Goal: Task Accomplishment & Management: Use online tool/utility

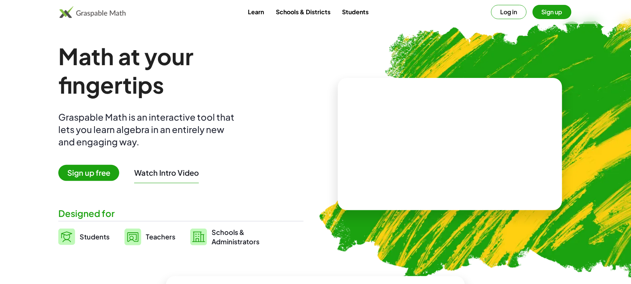
click at [97, 171] on span "Sign up free" at bounding box center [88, 173] width 61 height 16
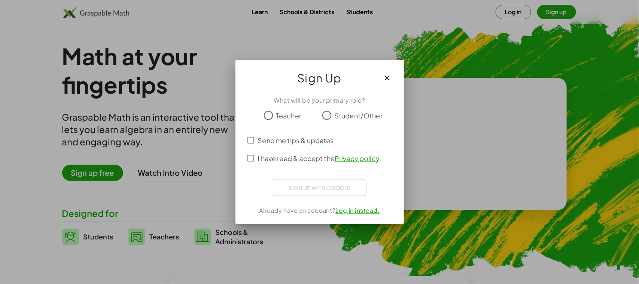
click at [387, 80] on icon "button" at bounding box center [387, 77] width 9 height 9
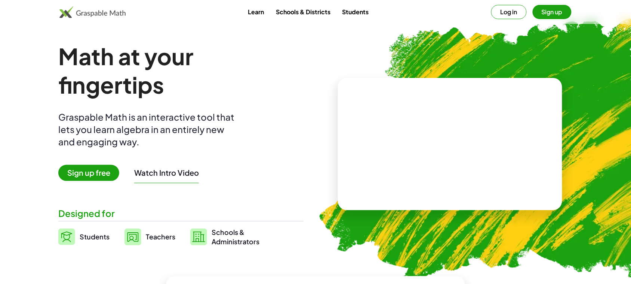
click at [98, 174] on span "Sign up free" at bounding box center [88, 173] width 61 height 16
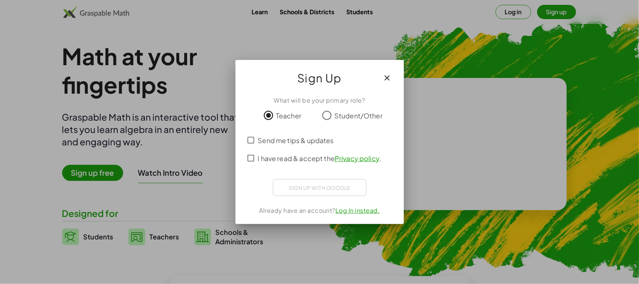
click at [383, 80] on icon "button" at bounding box center [387, 77] width 9 height 9
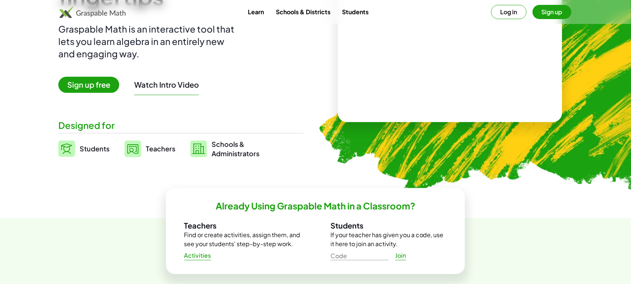
scroll to position [94, 0]
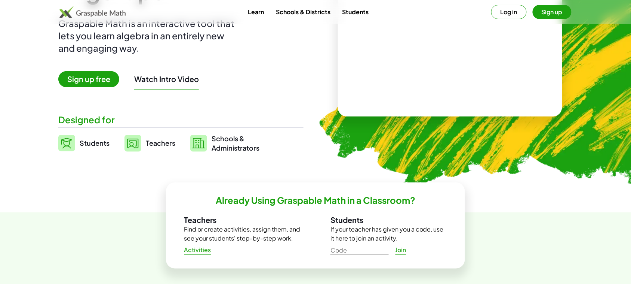
click at [101, 83] on span "Sign up free" at bounding box center [88, 79] width 61 height 16
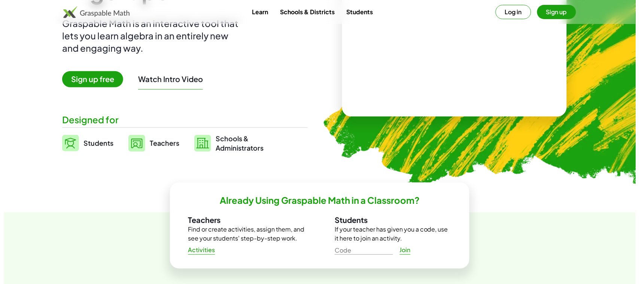
scroll to position [0, 0]
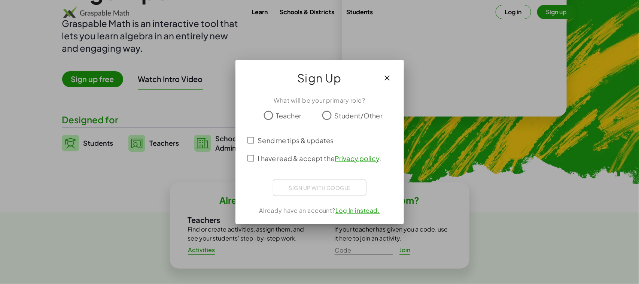
click at [380, 81] on button "button" at bounding box center [387, 78] width 18 height 18
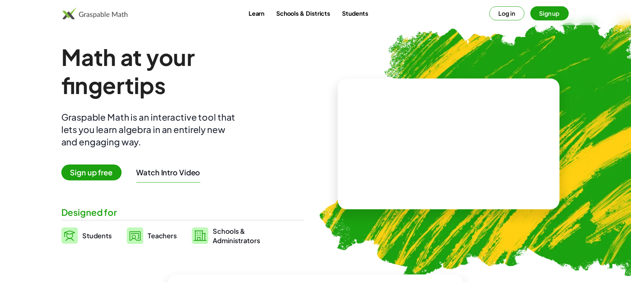
scroll to position [94, 0]
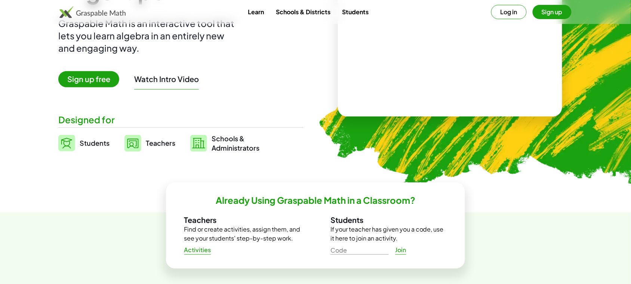
click at [509, 10] on button "Log in" at bounding box center [510, 12] width 36 height 14
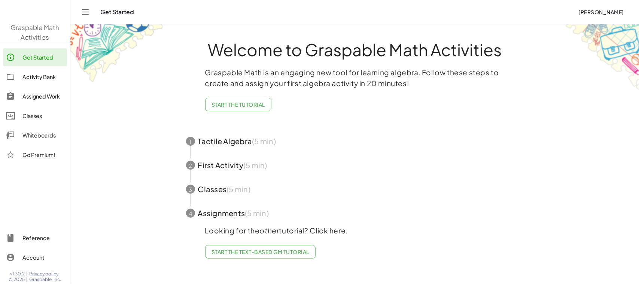
click at [122, 77] on main "Welcome to Graspable Math Activities Graspable Math is an engaging new tool for…" at bounding box center [354, 142] width 568 height 284
click at [38, 134] on div "Whiteboards" at bounding box center [43, 135] width 42 height 9
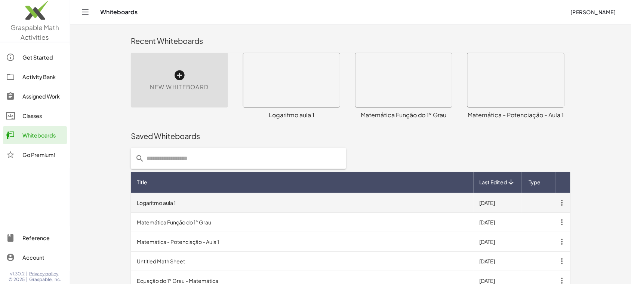
click at [196, 201] on td "Logaritmo aula 1" at bounding box center [302, 202] width 343 height 19
click at [159, 208] on td "Logaritmo aula 1" at bounding box center [302, 202] width 343 height 19
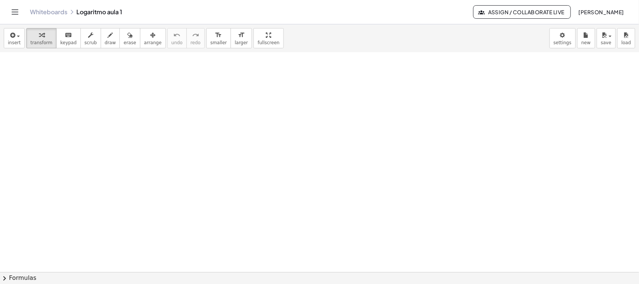
scroll to position [3051, 0]
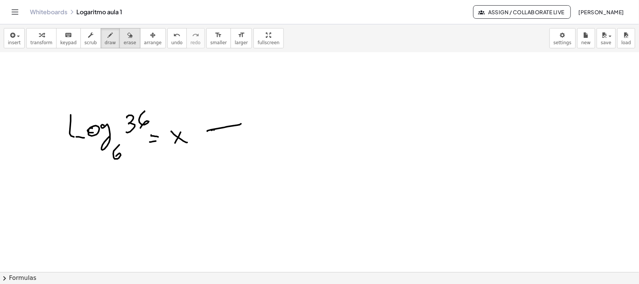
click at [123, 33] on div "button" at bounding box center [129, 34] width 12 height 9
drag, startPoint x: 270, startPoint y: 163, endPoint x: 145, endPoint y: 25, distance: 186.4
click at [105, 35] on div "button" at bounding box center [110, 34] width 11 height 9
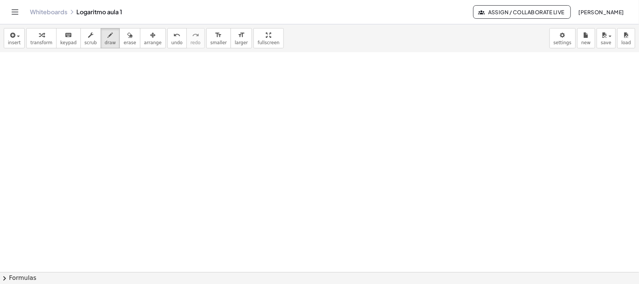
scroll to position [3255, 0]
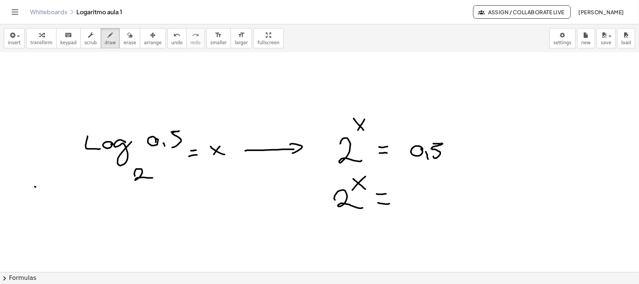
drag, startPoint x: 434, startPoint y: 163, endPoint x: 36, endPoint y: 186, distance: 399.5
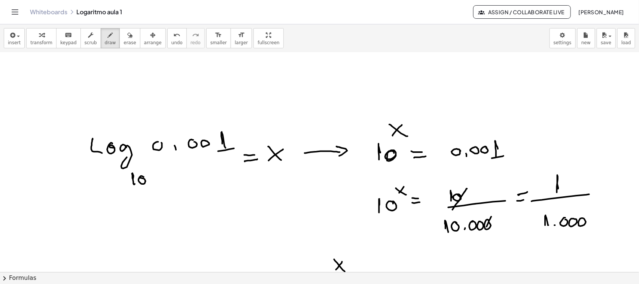
scroll to position [3945, 0]
click at [123, 42] on span "erase" at bounding box center [129, 42] width 12 height 5
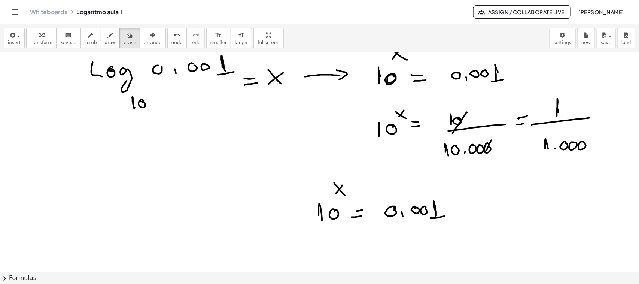
scroll to position [4038, 0]
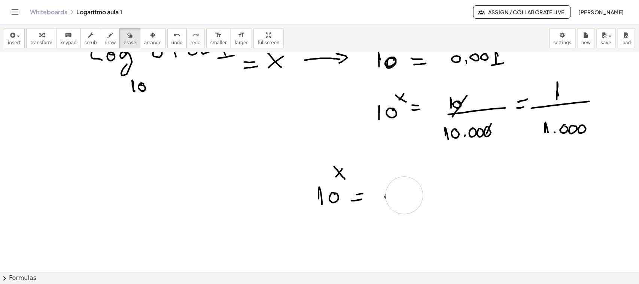
drag, startPoint x: 451, startPoint y: 206, endPoint x: 469, endPoint y: 130, distance: 78.1
click at [108, 39] on icon "button" at bounding box center [110, 35] width 5 height 9
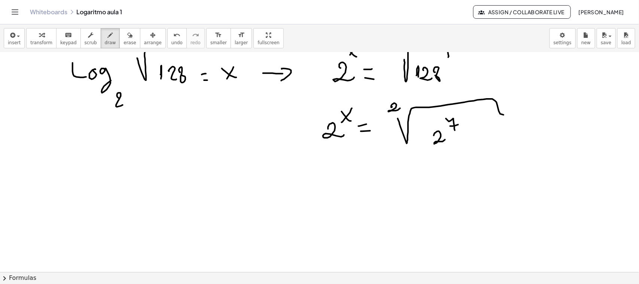
scroll to position [4821, 0]
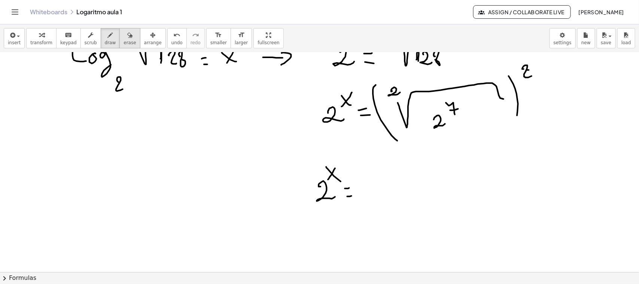
click at [127, 32] on icon "button" at bounding box center [129, 35] width 5 height 9
drag, startPoint x: 397, startPoint y: 155, endPoint x: 401, endPoint y: 159, distance: 5.3
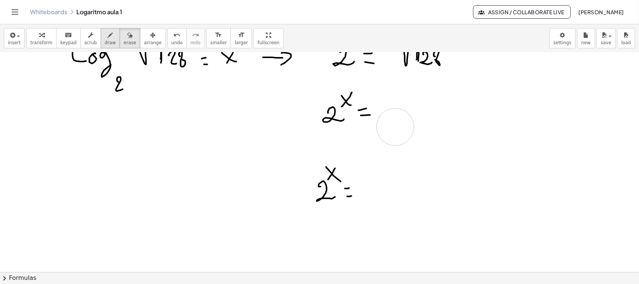
drag, startPoint x: 461, startPoint y: 144, endPoint x: 104, endPoint y: 42, distance: 371.7
click at [105, 40] on span "draw" at bounding box center [110, 42] width 11 height 5
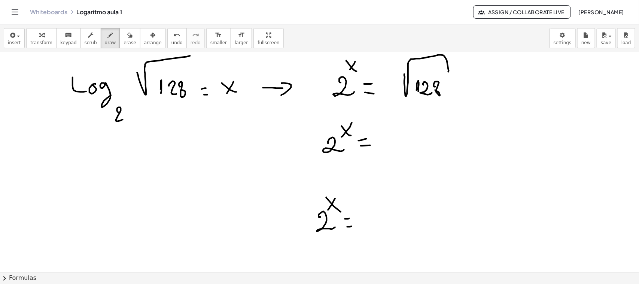
scroll to position [4774, 0]
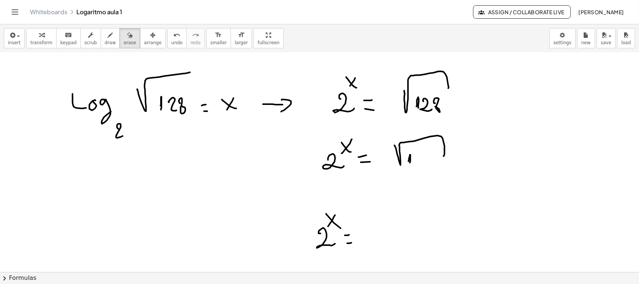
drag, startPoint x: 117, startPoint y: 38, endPoint x: 448, endPoint y: 244, distance: 389.7
click at [127, 39] on icon "button" at bounding box center [129, 35] width 5 height 9
drag, startPoint x: 483, startPoint y: 175, endPoint x: 410, endPoint y: 154, distance: 76.7
click at [105, 38] on div "button" at bounding box center [110, 34] width 11 height 9
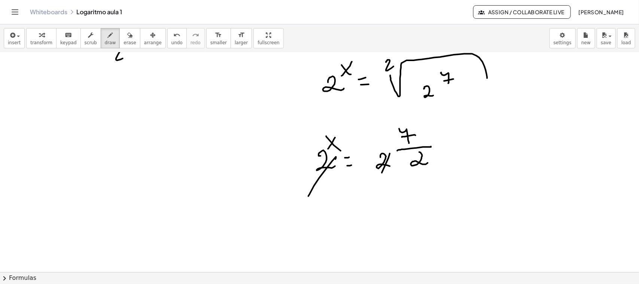
scroll to position [4868, 0]
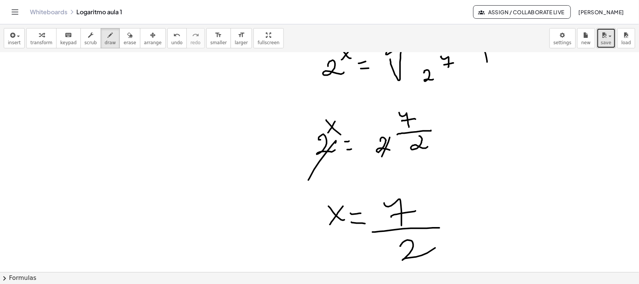
click at [602, 40] on span "save" at bounding box center [605, 42] width 10 height 5
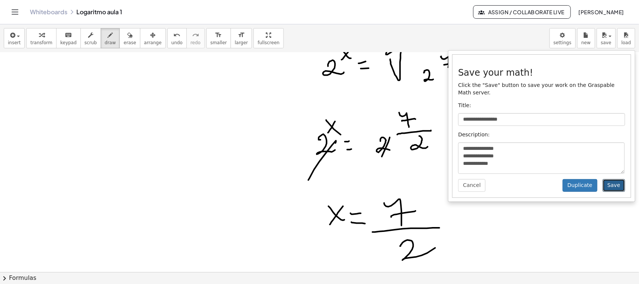
click at [616, 179] on button "Save" at bounding box center [613, 185] width 22 height 13
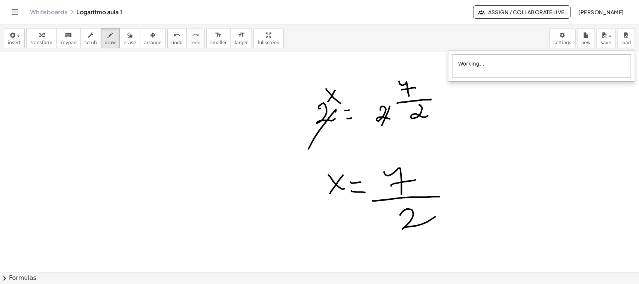
scroll to position [4915, 0]
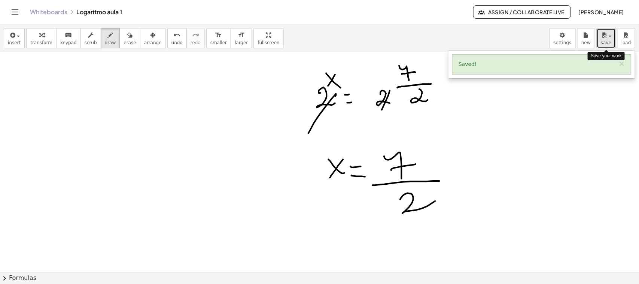
click at [608, 36] on span "button" at bounding box center [607, 35] width 1 height 5
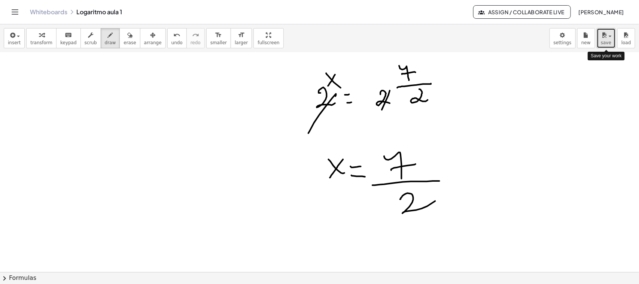
click at [608, 36] on span "button" at bounding box center [607, 35] width 1 height 5
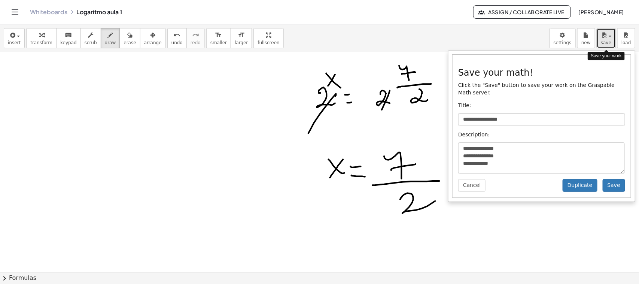
click at [608, 36] on span "button" at bounding box center [607, 35] width 1 height 5
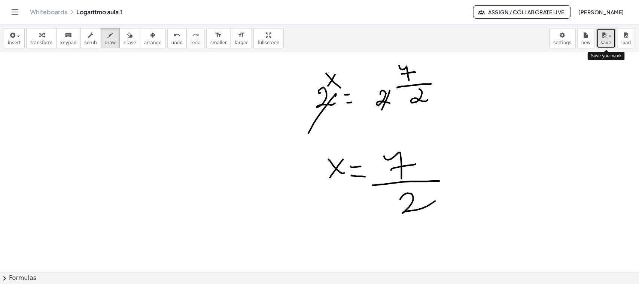
click at [608, 36] on span "button" at bounding box center [607, 35] width 1 height 5
click at [606, 36] on icon "button" at bounding box center [603, 35] width 7 height 9
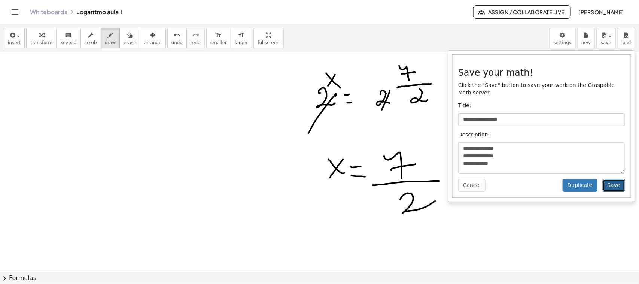
click at [615, 179] on button "Save" at bounding box center [613, 185] width 22 height 13
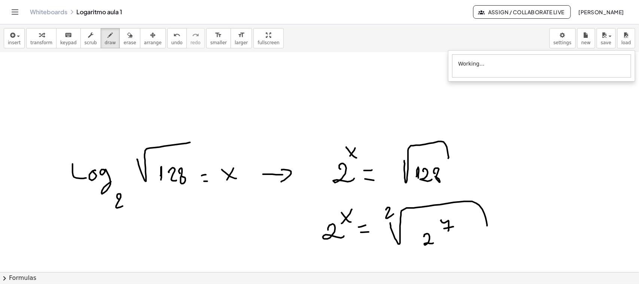
scroll to position [4681, 0]
